Goal: Transaction & Acquisition: Purchase product/service

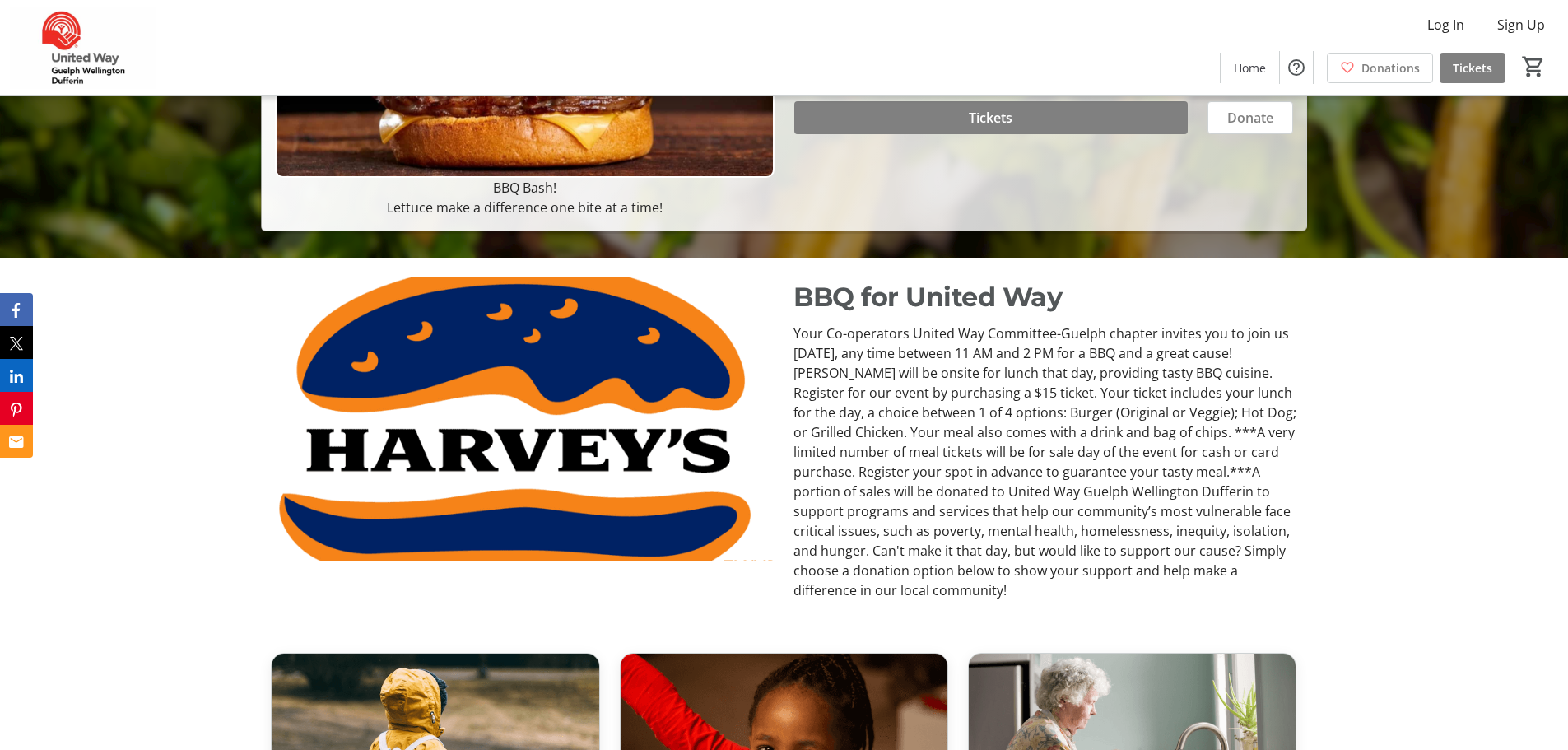
scroll to position [494, 0]
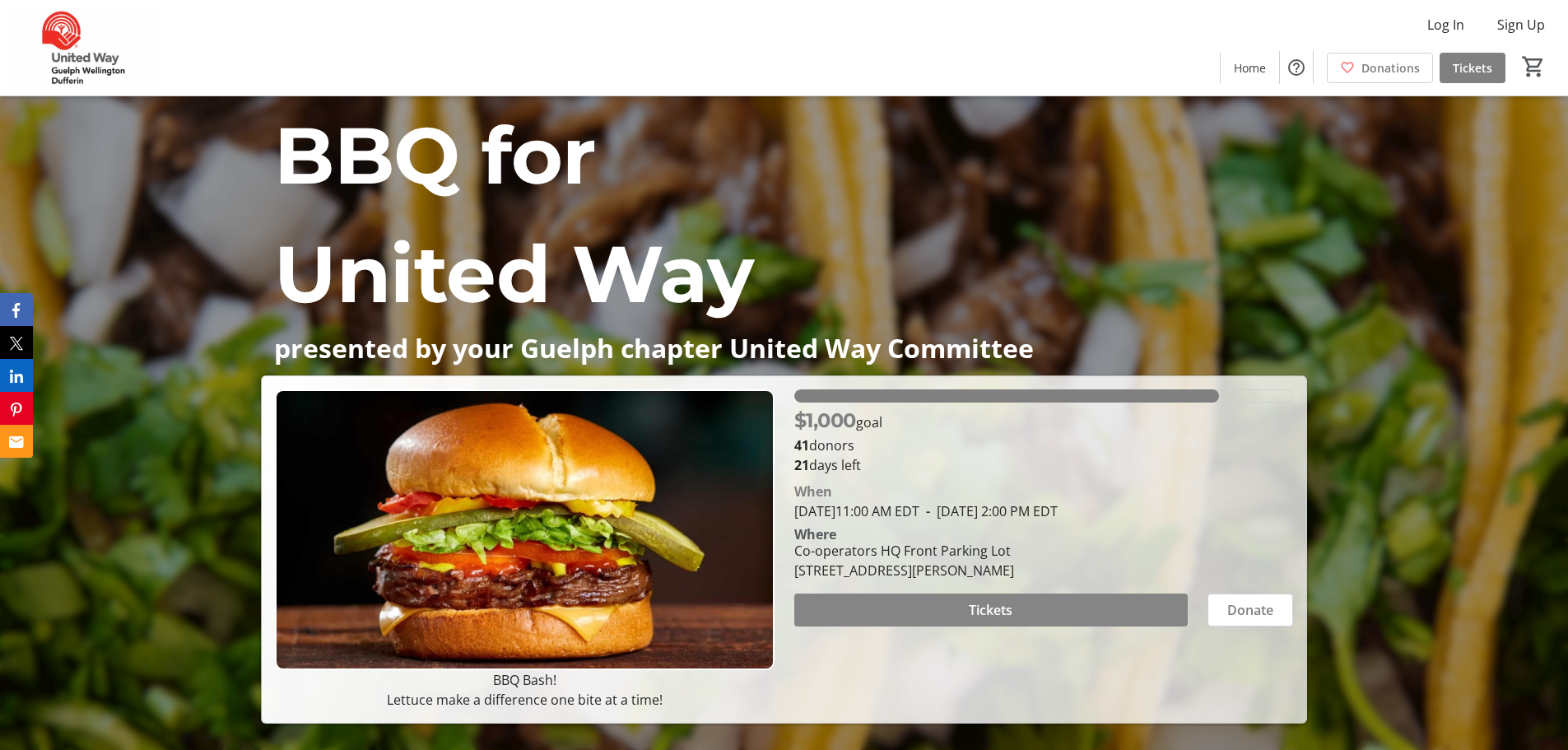
click at [1047, 617] on span at bounding box center [990, 610] width 393 height 39
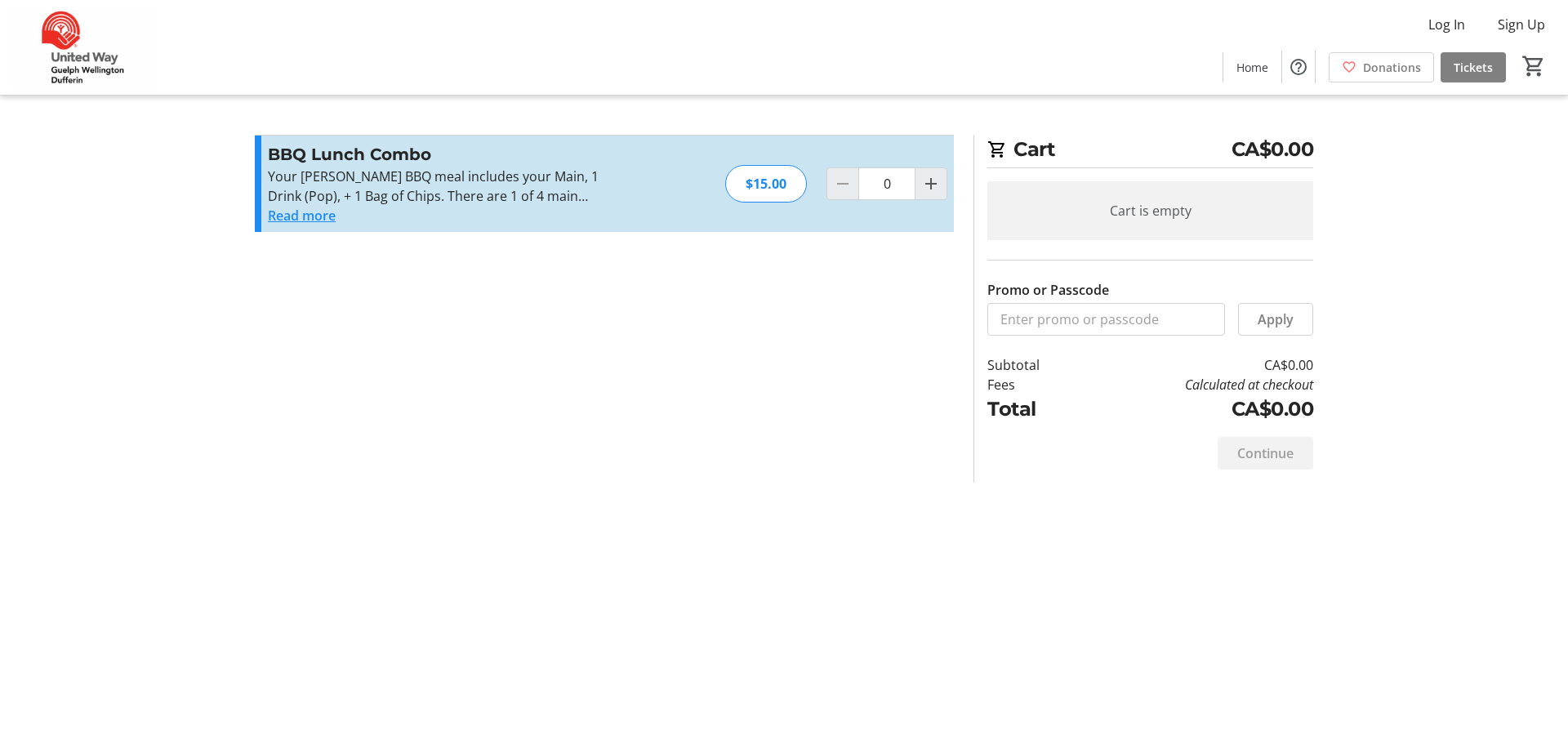
click at [299, 218] on button "Read more" at bounding box center [302, 215] width 68 height 19
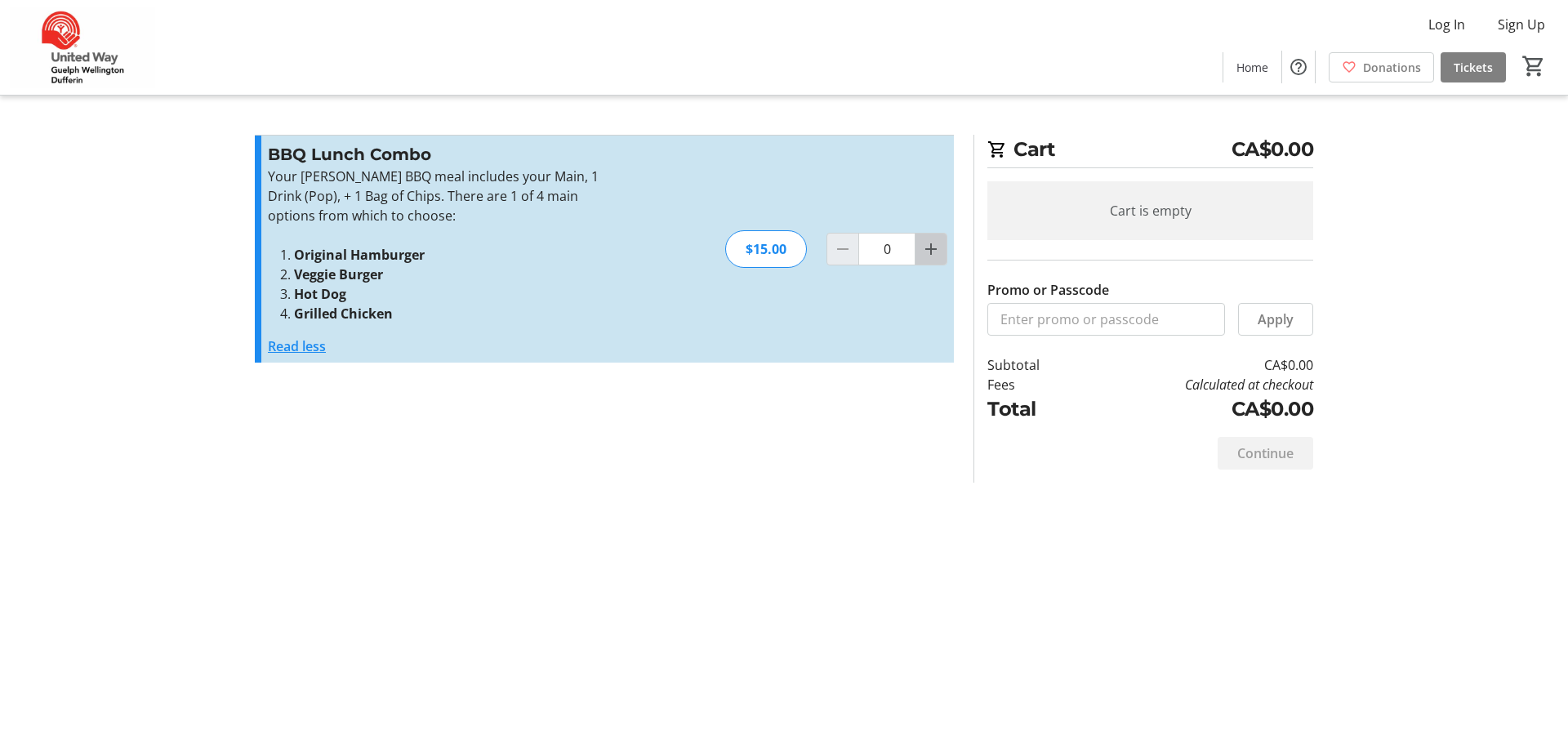
click at [923, 250] on mat-icon "Increment by one" at bounding box center [931, 249] width 19 height 19
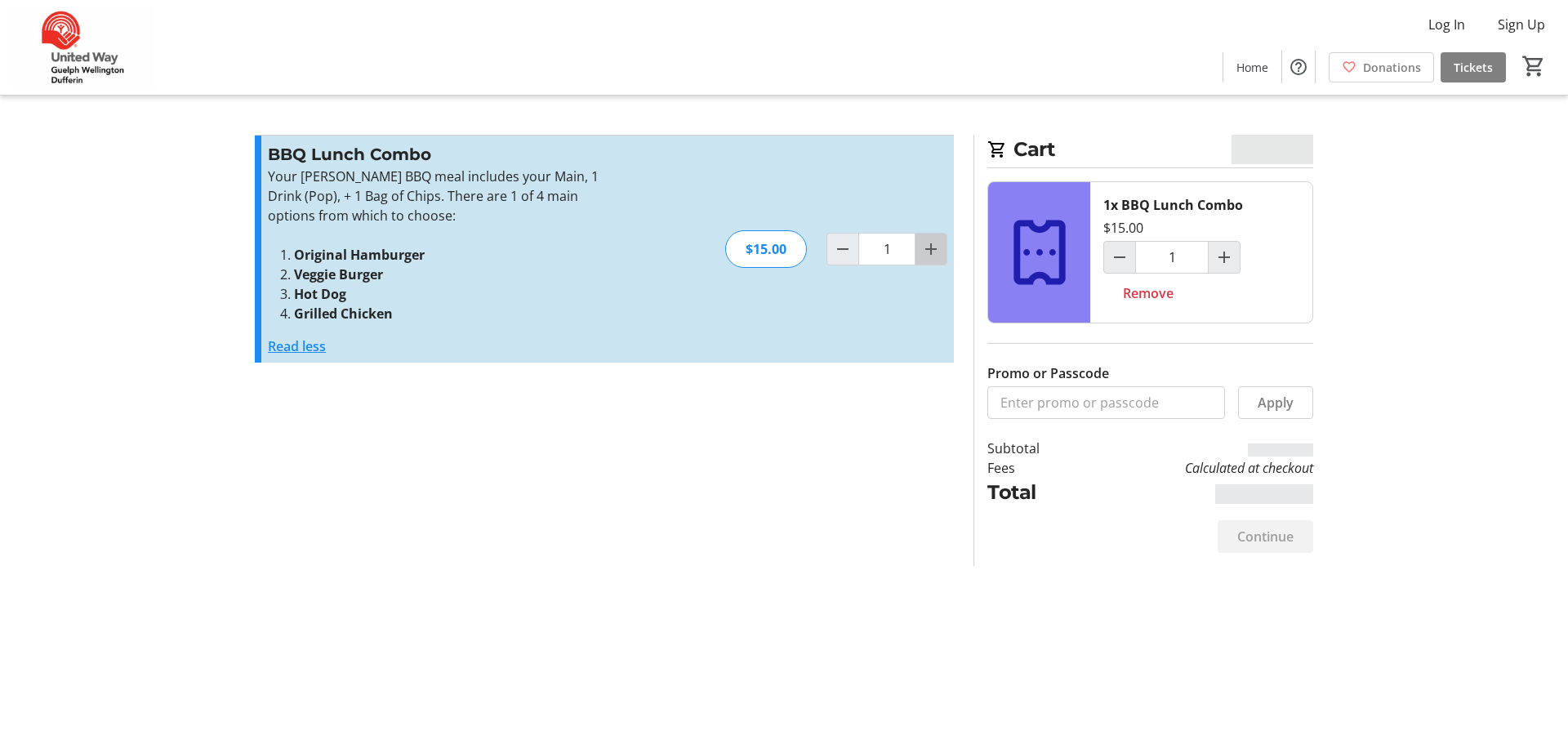
click at [923, 250] on mat-icon "Increment by one" at bounding box center [931, 249] width 19 height 19
type input "2"
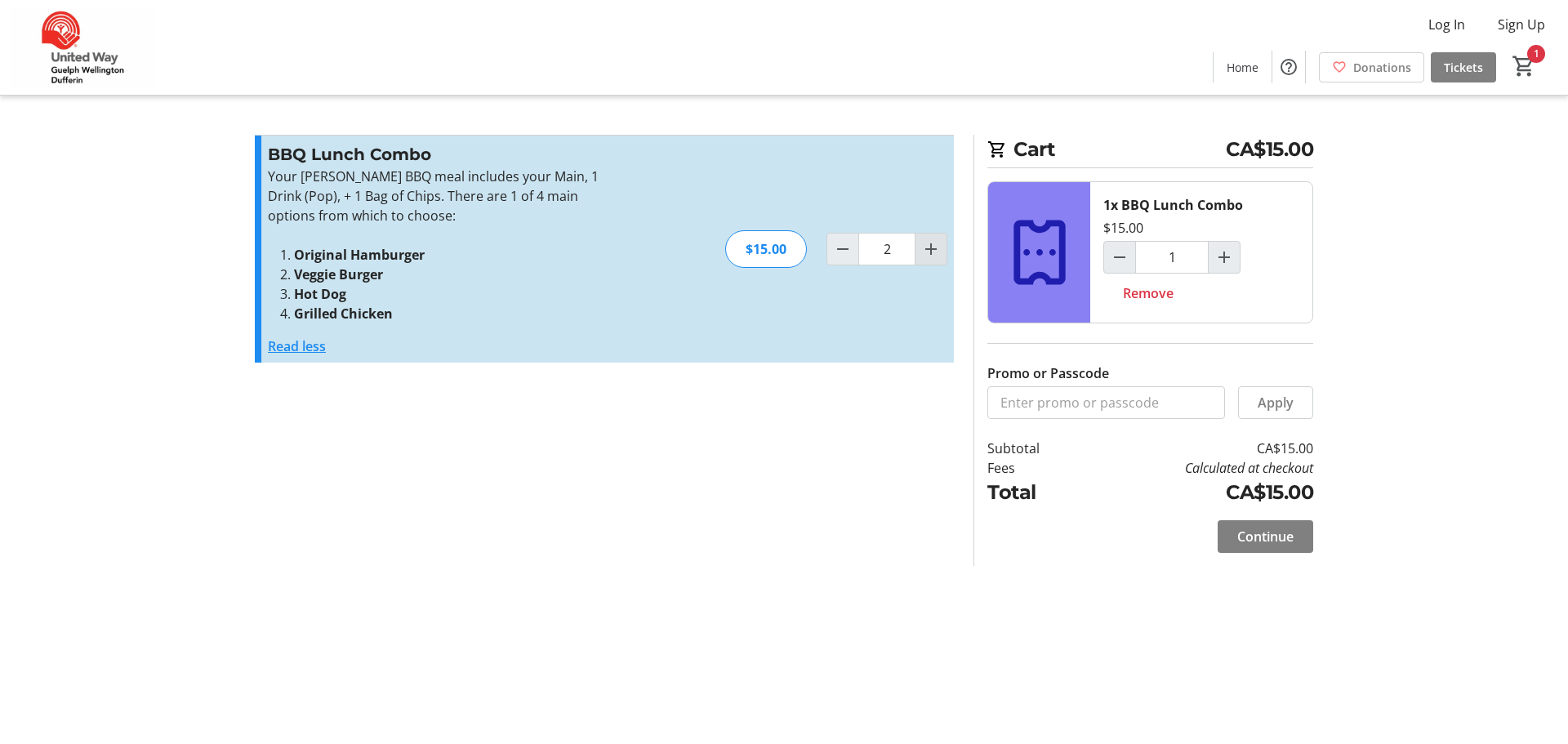
type input "2"
click at [841, 250] on mat-icon "Decrement by one" at bounding box center [843, 249] width 19 height 19
type input "1"
click at [929, 246] on mat-icon "Increment by one" at bounding box center [931, 249] width 19 height 19
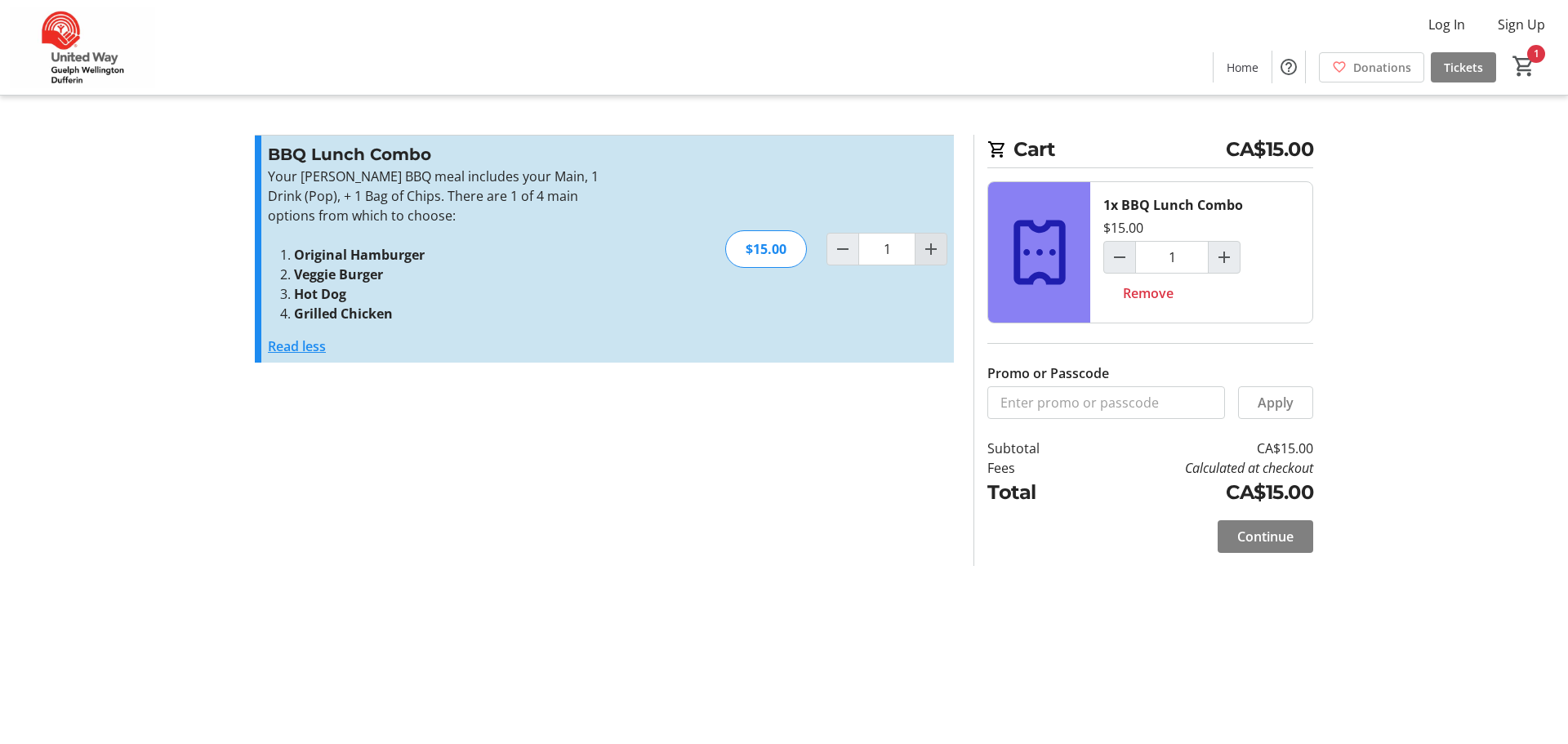
type input "2"
click at [929, 247] on mat-icon "Increment by one" at bounding box center [931, 249] width 19 height 19
type input "3"
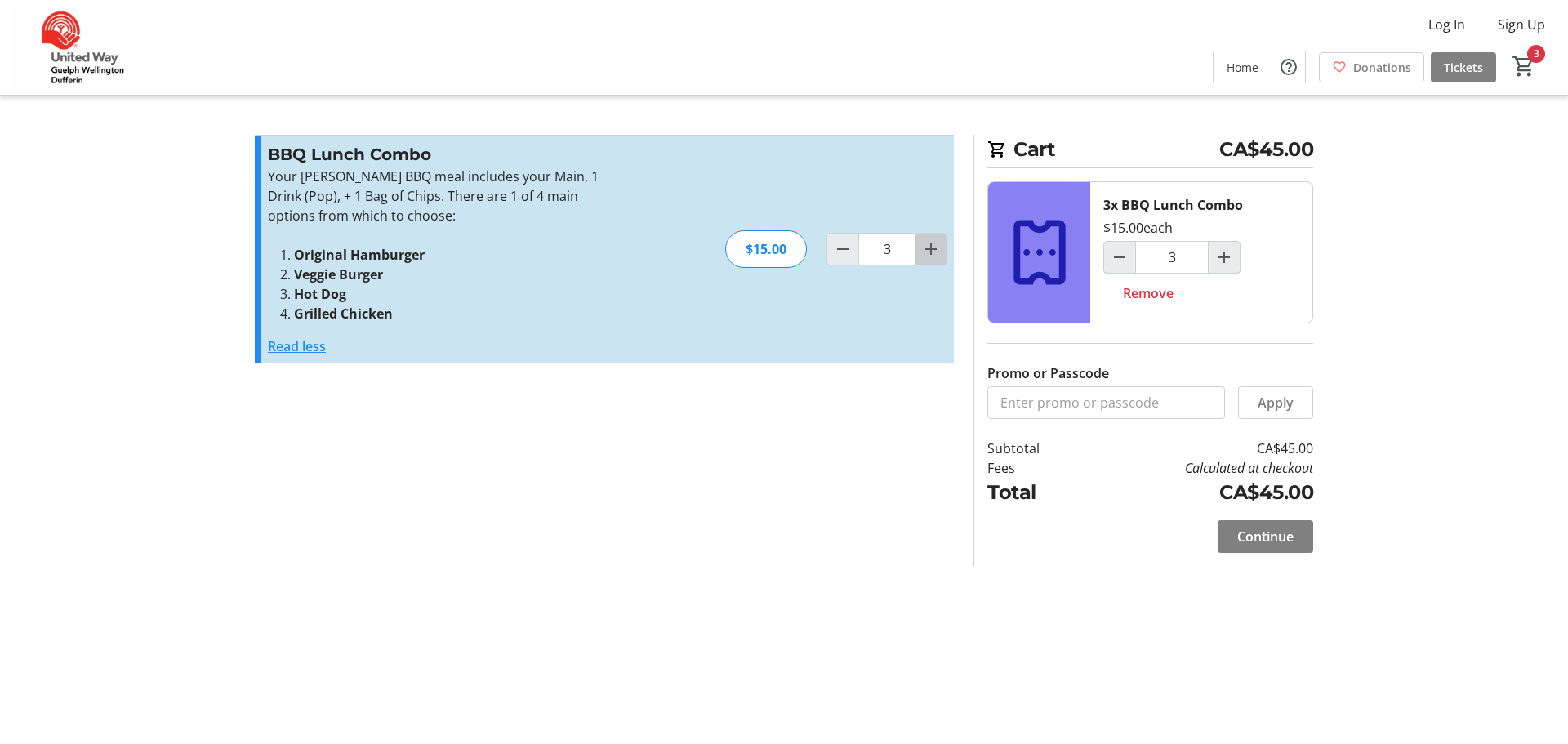
click at [928, 247] on mat-icon "Increment by one" at bounding box center [931, 249] width 19 height 19
type input "4"
click at [850, 259] on span "Decrement by one" at bounding box center [843, 249] width 31 height 31
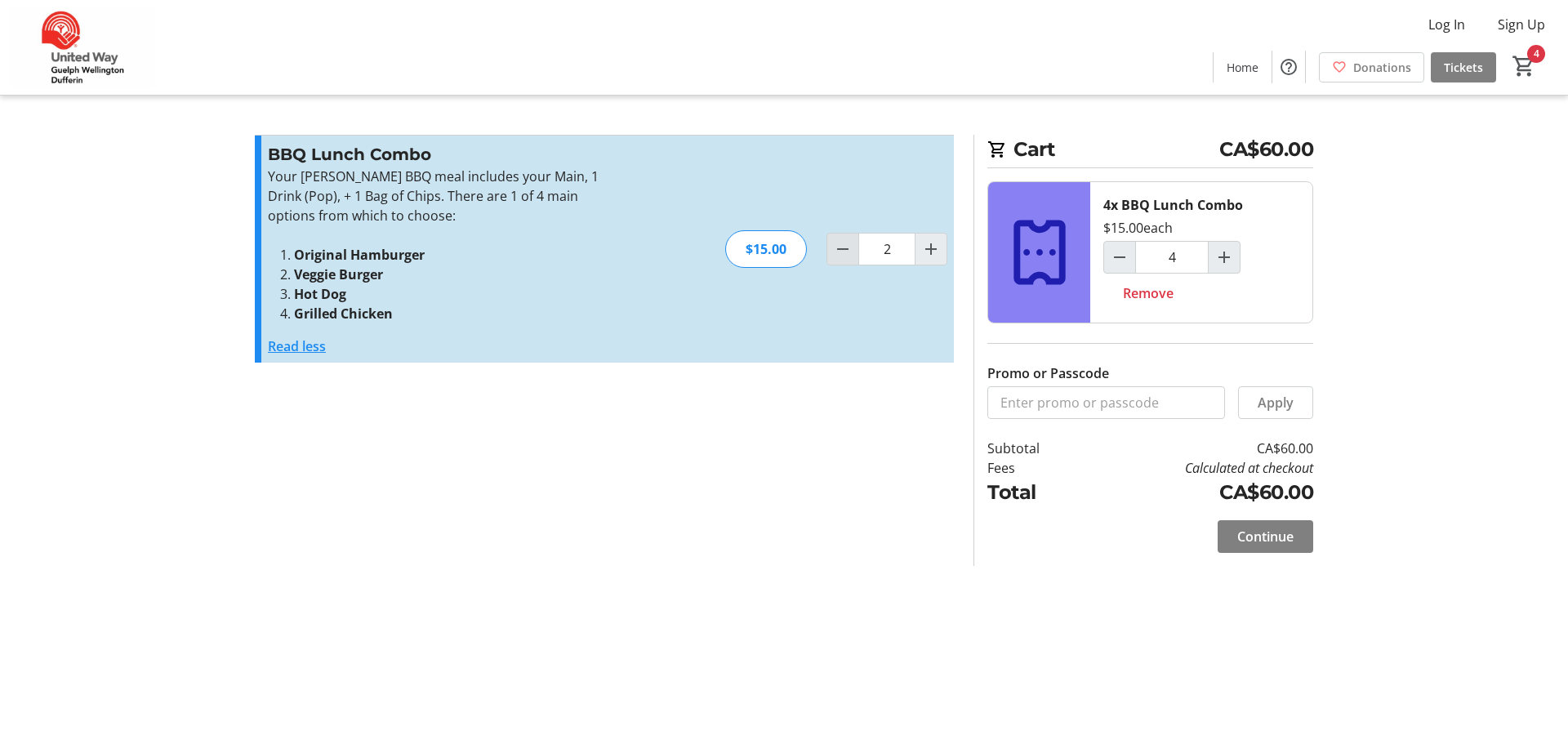
click at [850, 259] on span "Decrement by one" at bounding box center [843, 249] width 31 height 31
type input "1"
type input "2"
click at [850, 259] on span "Decrement by one" at bounding box center [843, 249] width 31 height 31
type input "0"
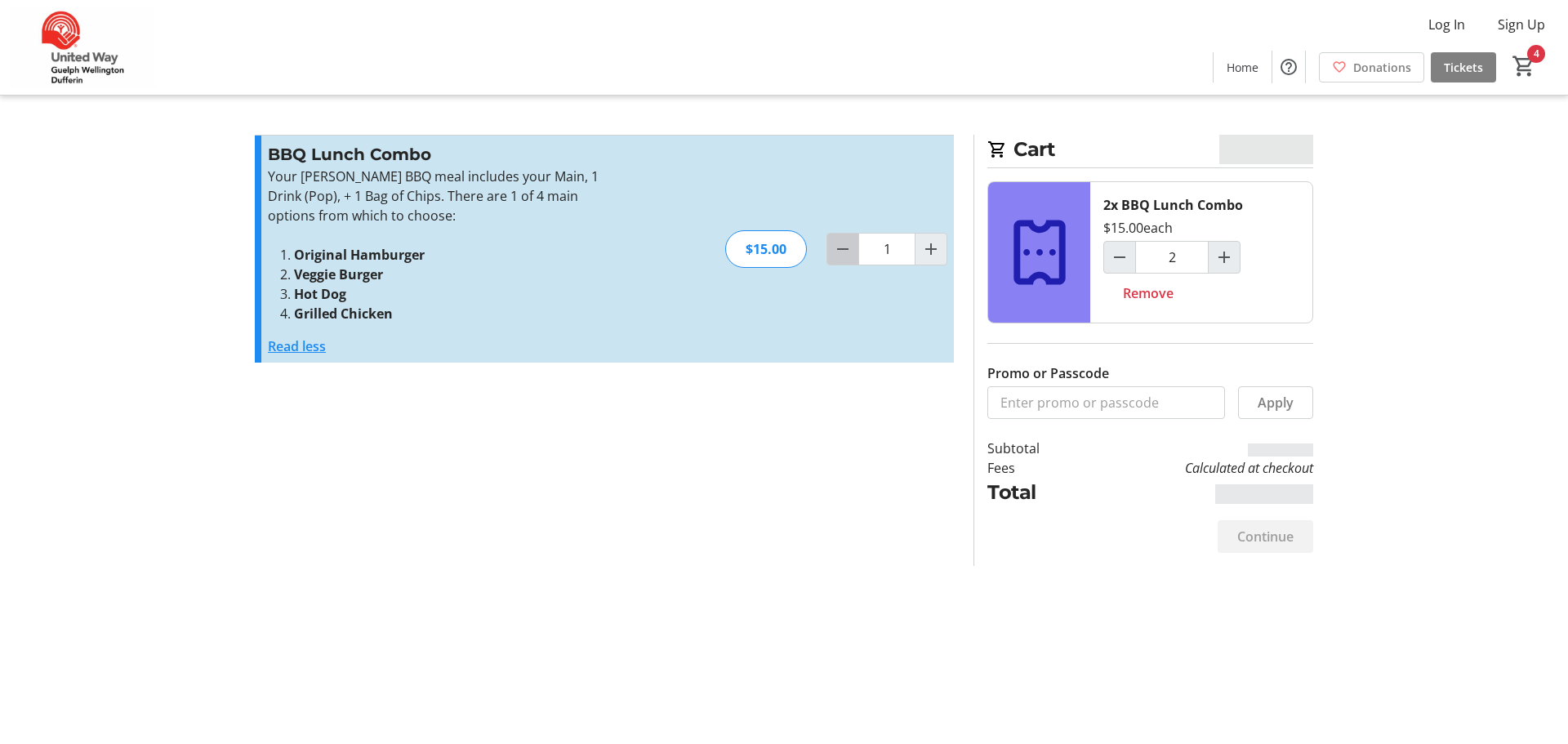
type input "1"
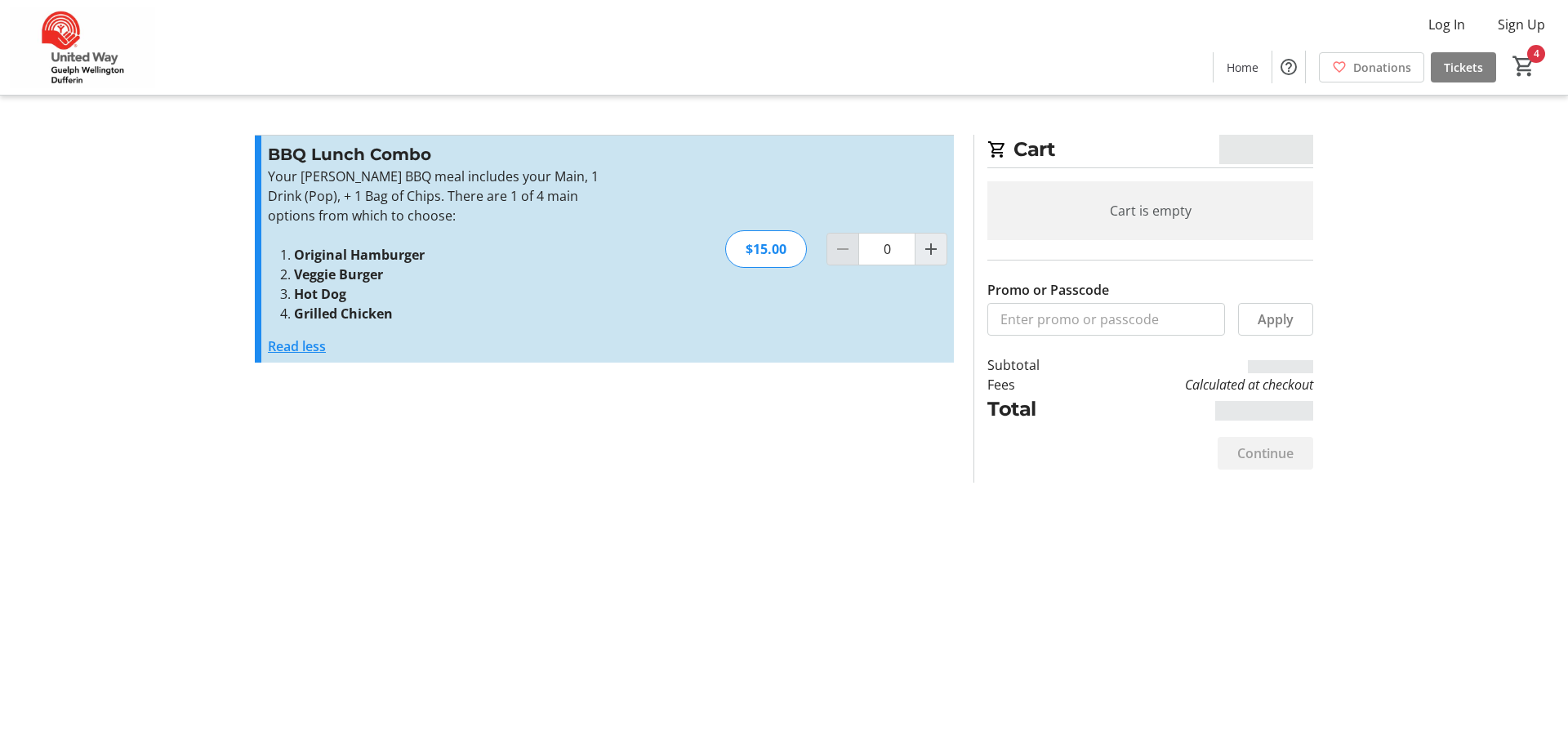
click at [850, 259] on div at bounding box center [843, 249] width 33 height 33
click at [932, 247] on mat-icon "Increment by one" at bounding box center [931, 249] width 19 height 19
type input "3"
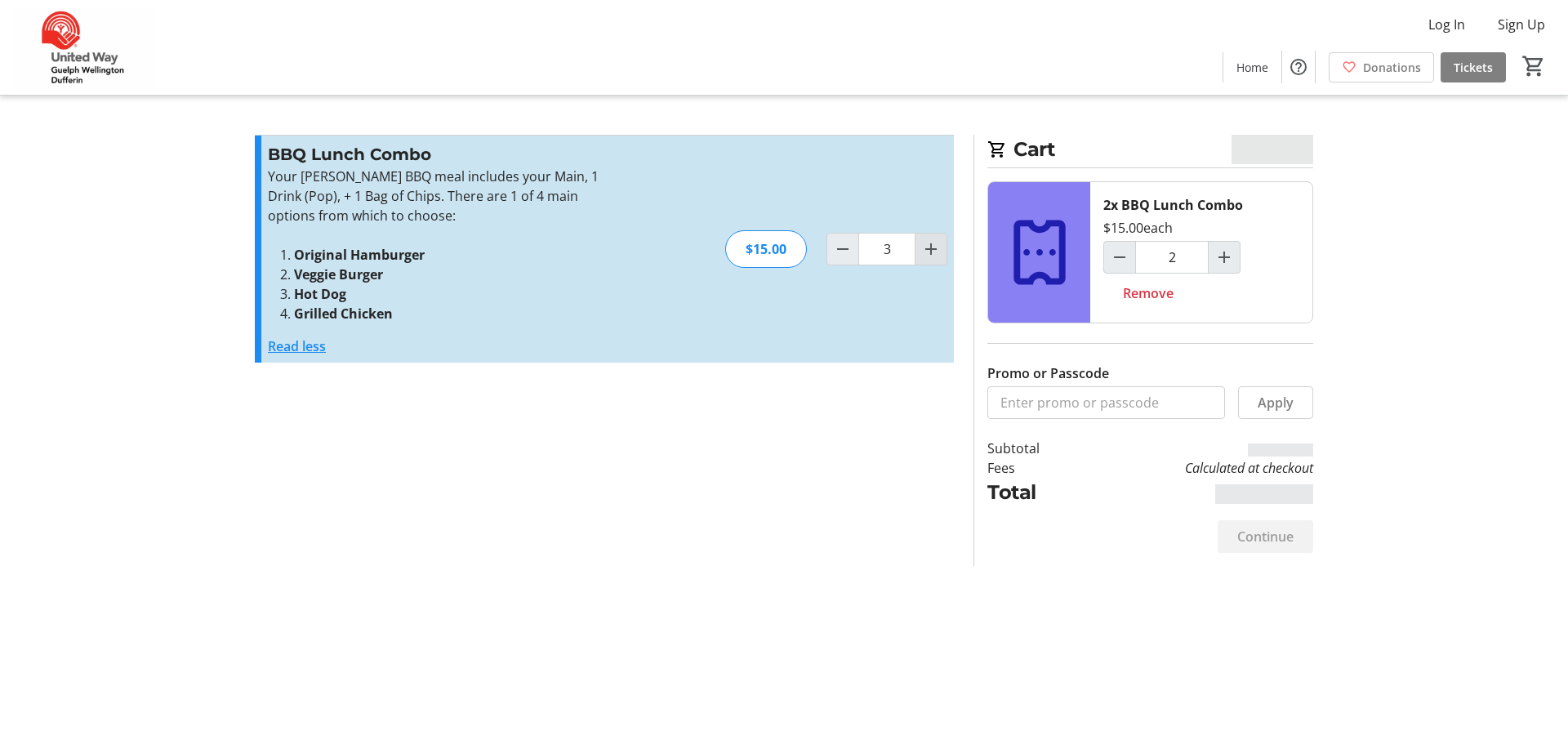
type input "3"
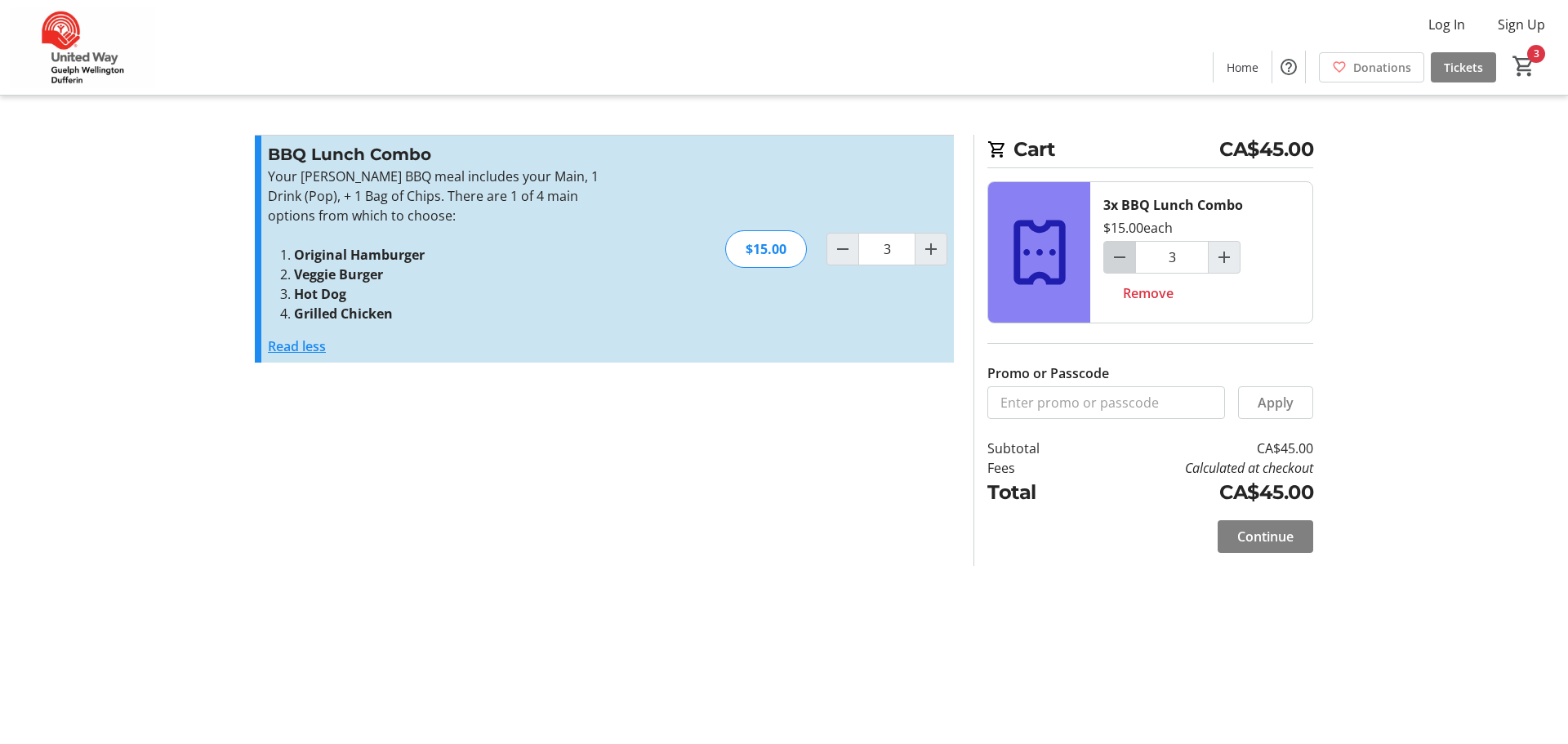
click at [1119, 257] on mat-icon "Decrement by one" at bounding box center [1120, 257] width 19 height 19
type input "2"
click at [1119, 257] on mat-icon "Decrement by one" at bounding box center [1120, 257] width 19 height 19
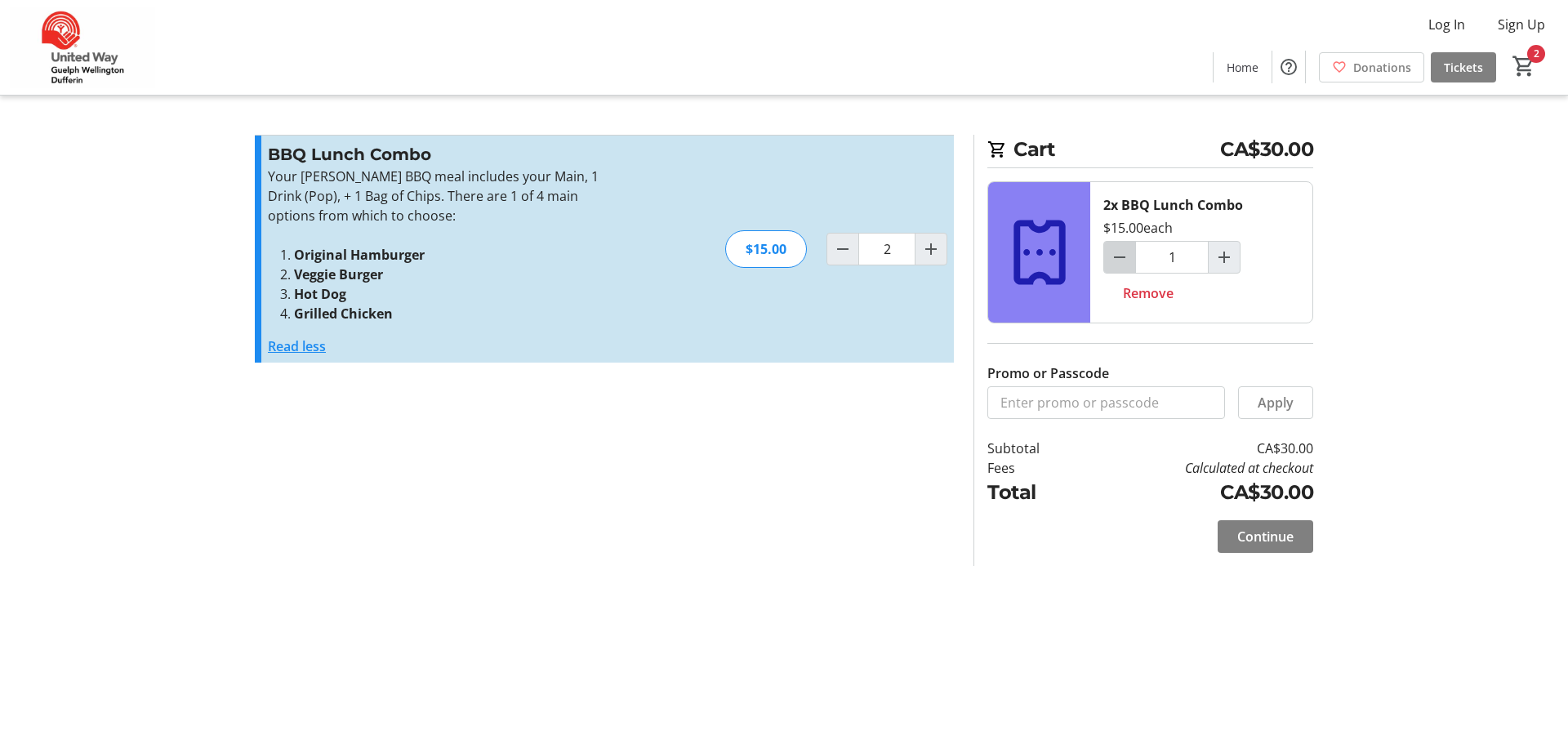
type input "0"
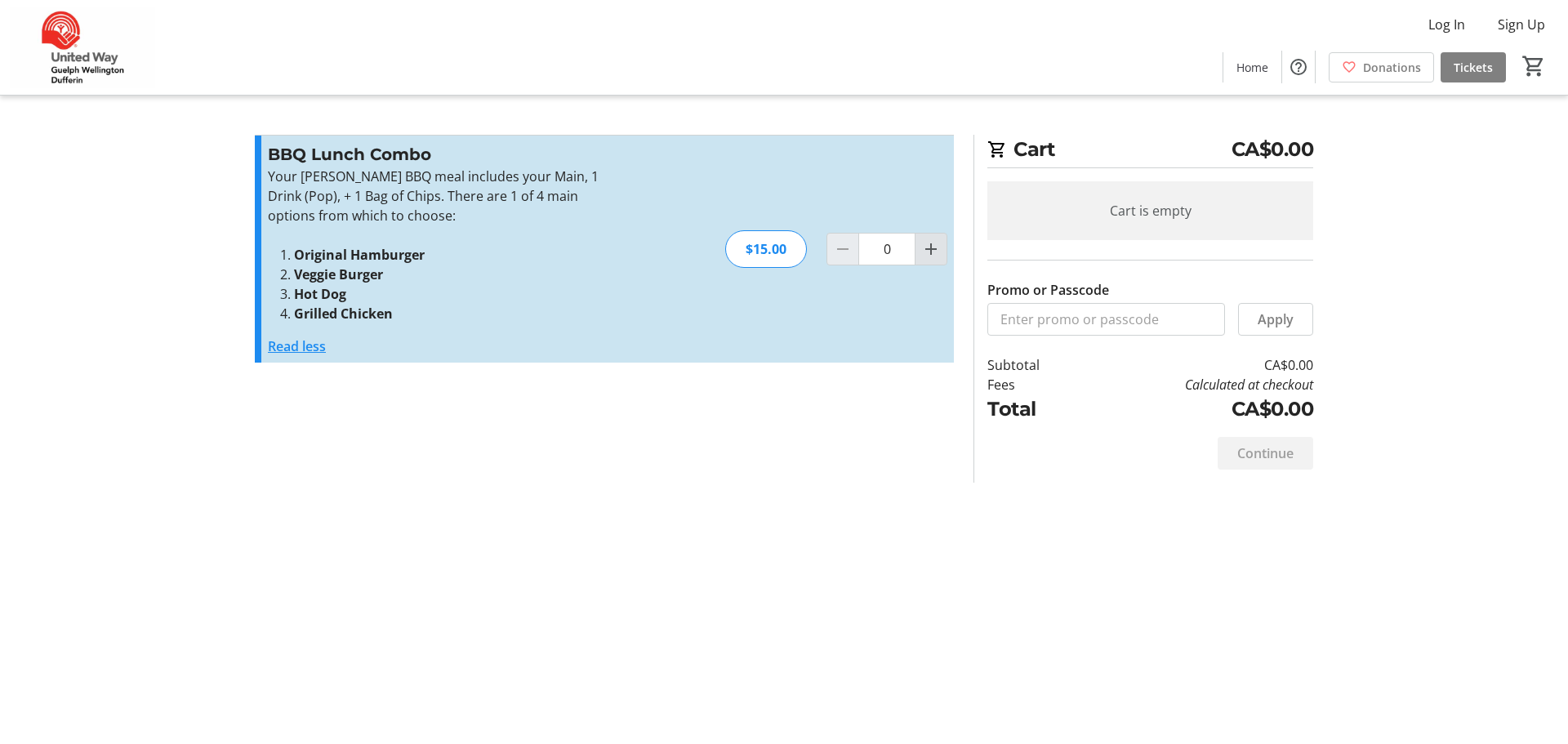
click at [938, 256] on mat-icon "Increment by one" at bounding box center [931, 249] width 19 height 19
type input "1"
